Goal: Task Accomplishment & Management: Complete application form

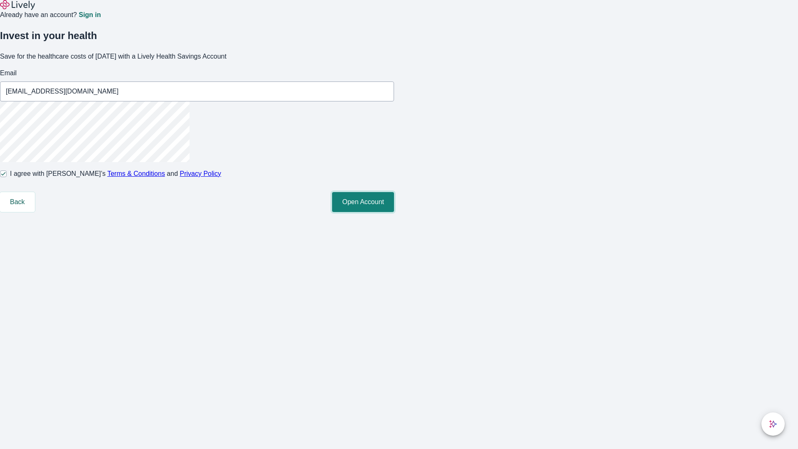
click at [394, 212] on button "Open Account" at bounding box center [363, 202] width 62 height 20
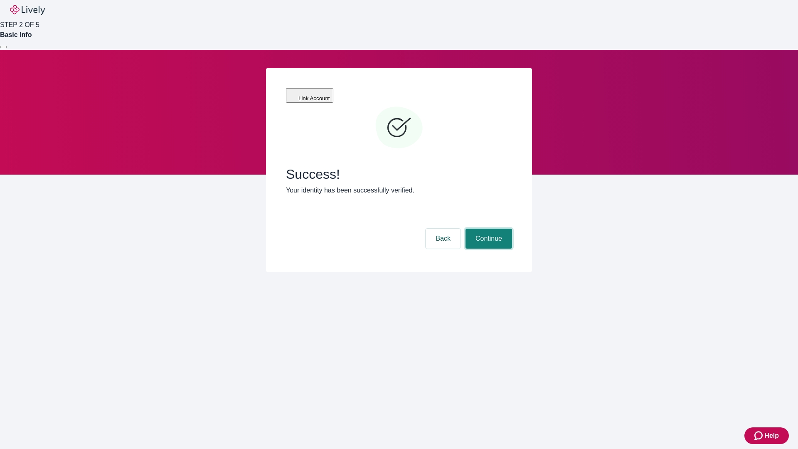
click at [487, 228] on button "Continue" at bounding box center [488, 238] width 47 height 20
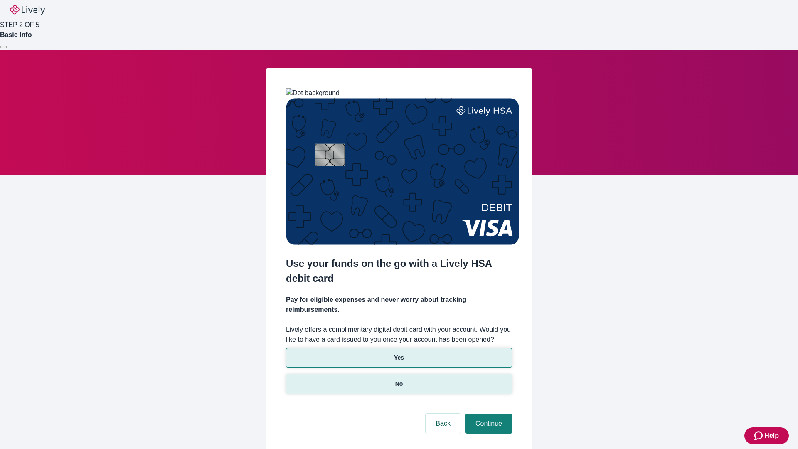
click at [398, 379] on p "No" at bounding box center [399, 383] width 8 height 9
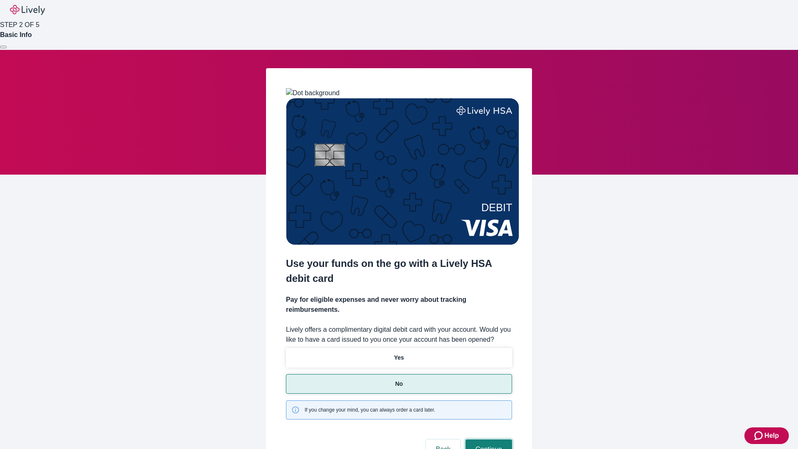
click at [487, 439] on button "Continue" at bounding box center [488, 449] width 47 height 20
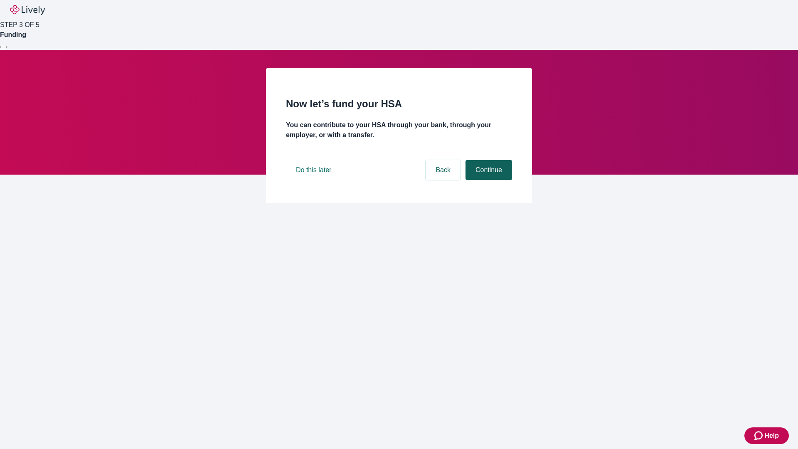
click at [487, 180] on button "Continue" at bounding box center [488, 170] width 47 height 20
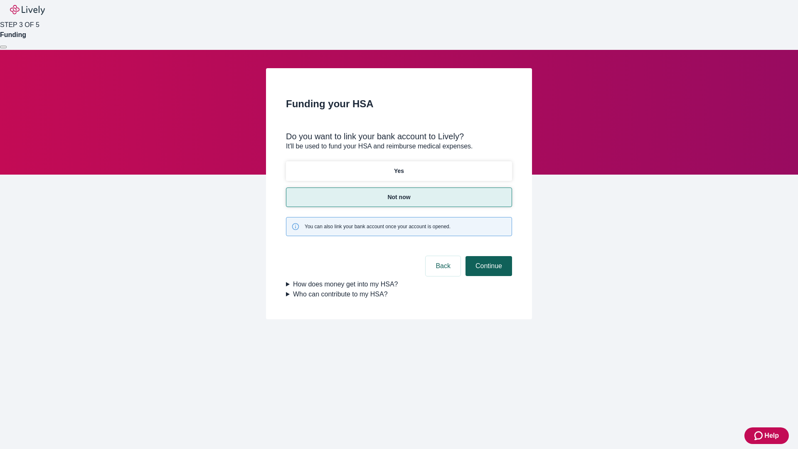
click at [487, 256] on button "Continue" at bounding box center [488, 266] width 47 height 20
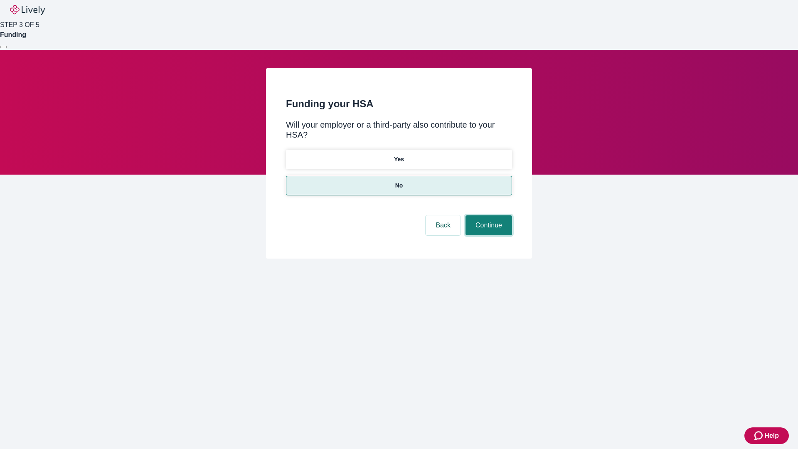
click at [487, 215] on button "Continue" at bounding box center [488, 225] width 47 height 20
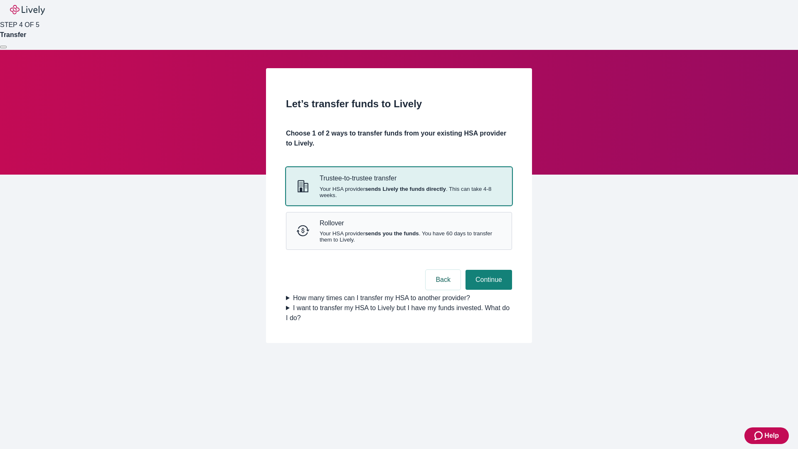
click at [398, 192] on strong "sends Lively the funds directly" at bounding box center [405, 189] width 81 height 6
click at [487, 290] on button "Continue" at bounding box center [488, 280] width 47 height 20
